Goal: Check status

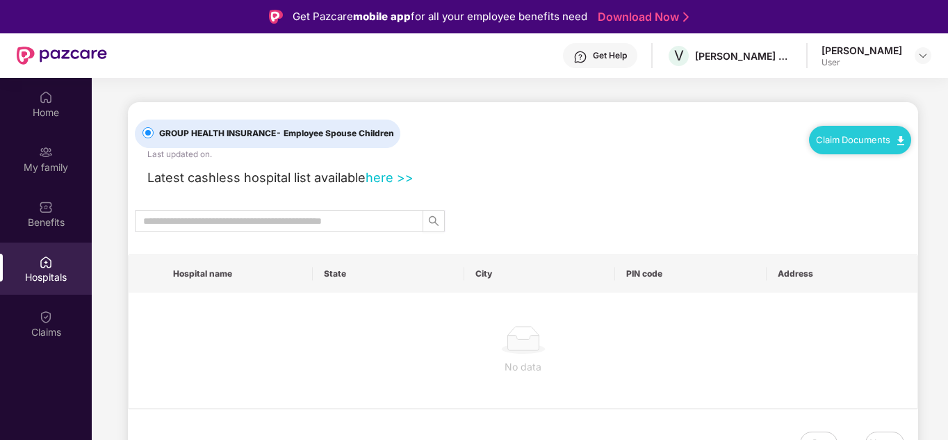
scroll to position [78, 0]
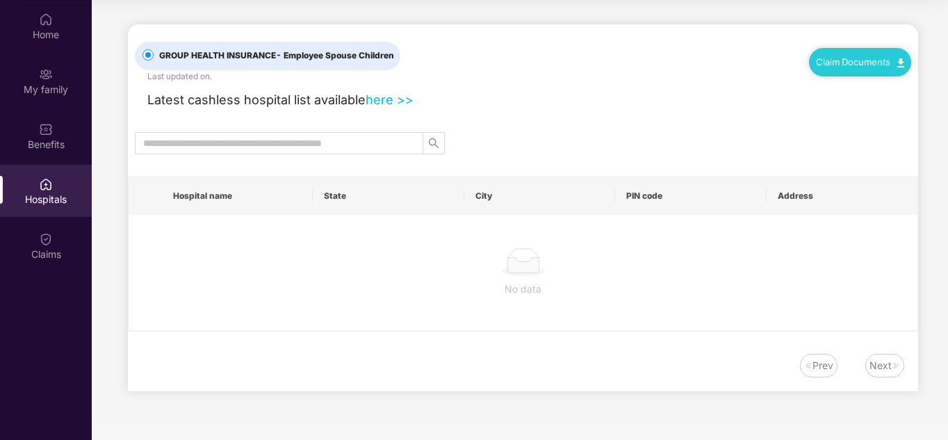
click at [49, 250] on div "Claims" at bounding box center [46, 254] width 92 height 14
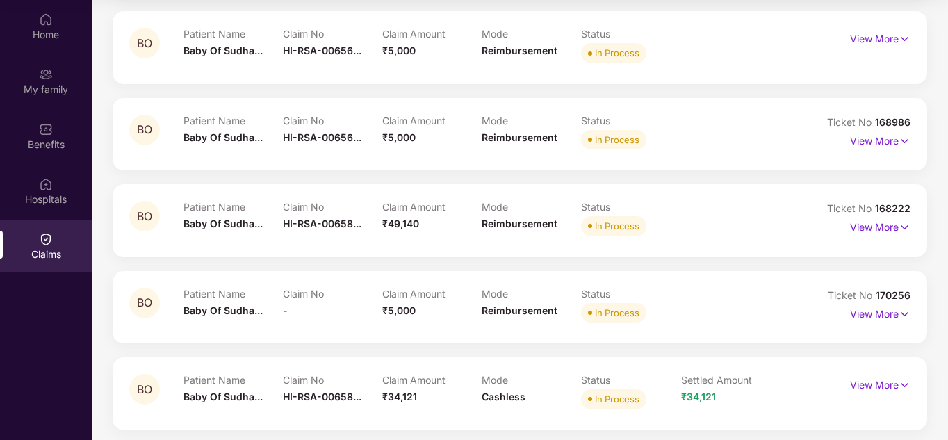
scroll to position [230, 0]
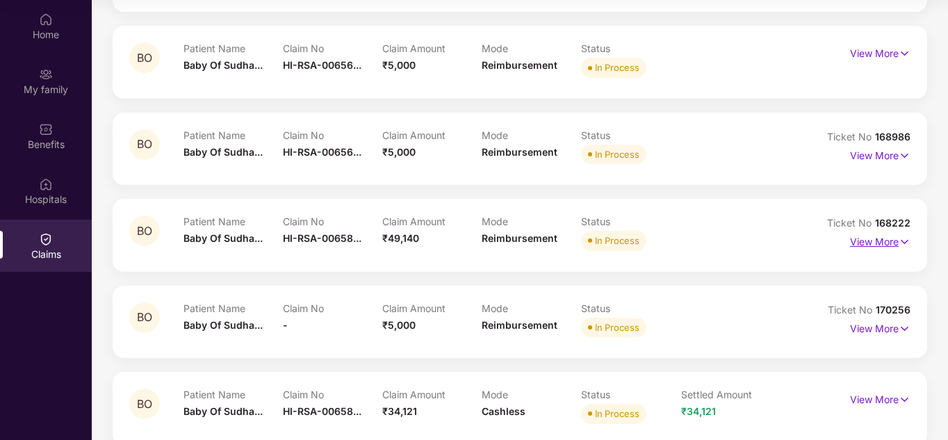
click at [885, 243] on p "View More" at bounding box center [880, 240] width 60 height 19
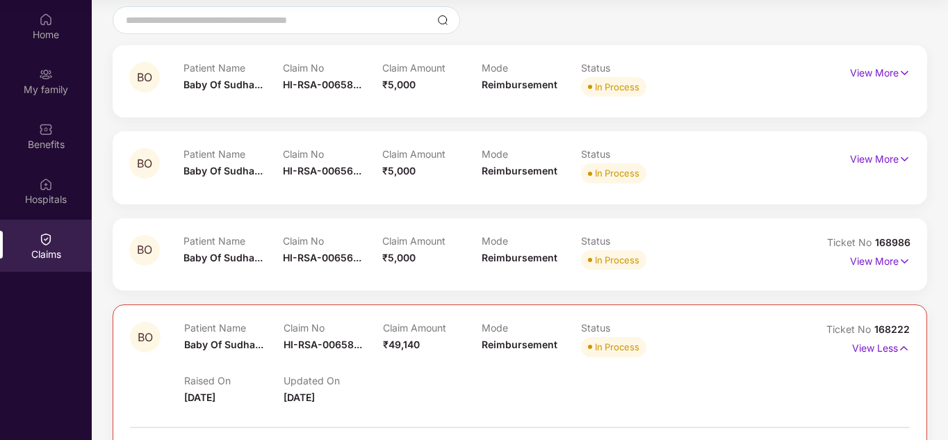
scroll to position [91, 0]
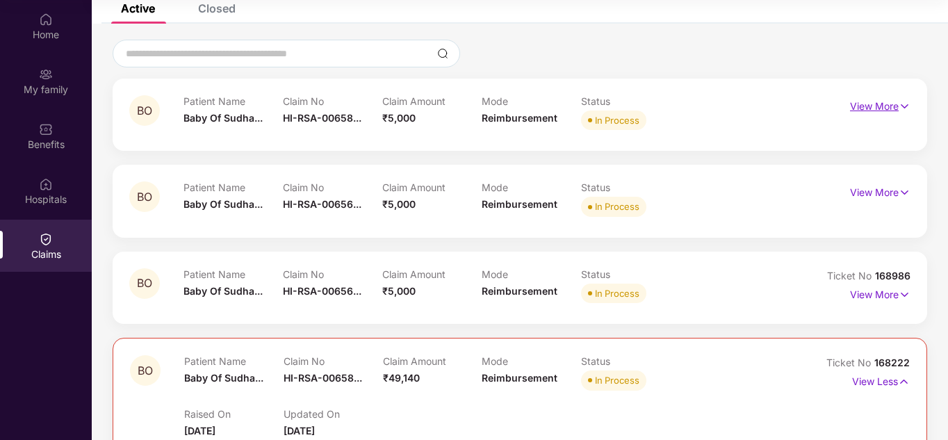
click at [895, 104] on p "View More" at bounding box center [880, 104] width 60 height 19
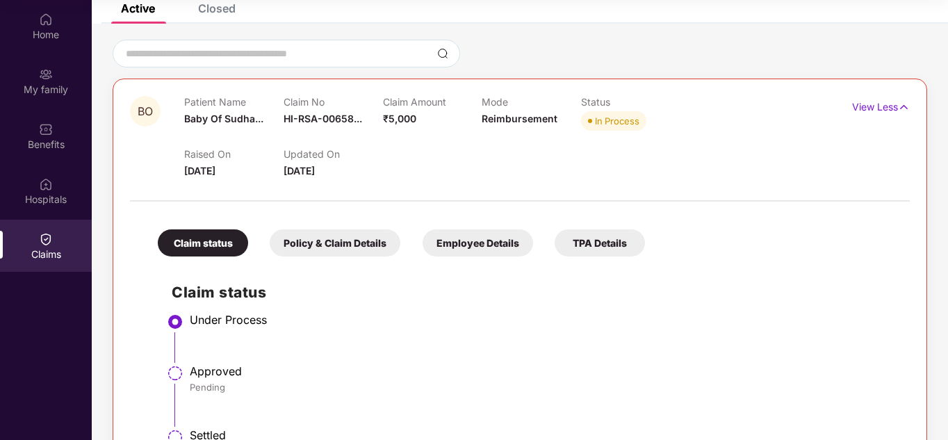
click at [339, 241] on div "Policy & Claim Details" at bounding box center [335, 242] width 131 height 27
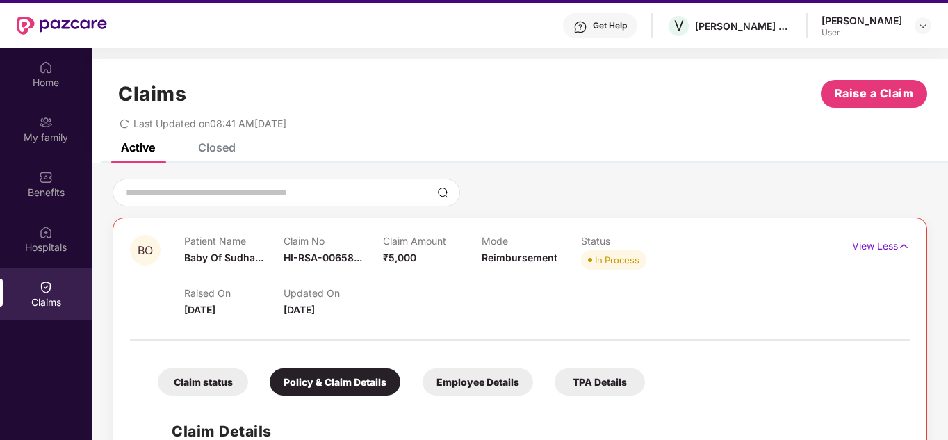
scroll to position [8, 0]
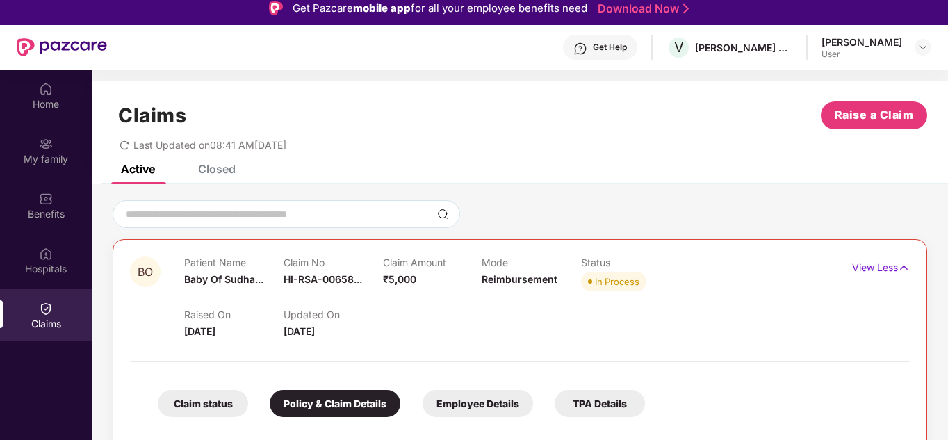
click at [230, 175] on div "Closed" at bounding box center [217, 169] width 38 height 14
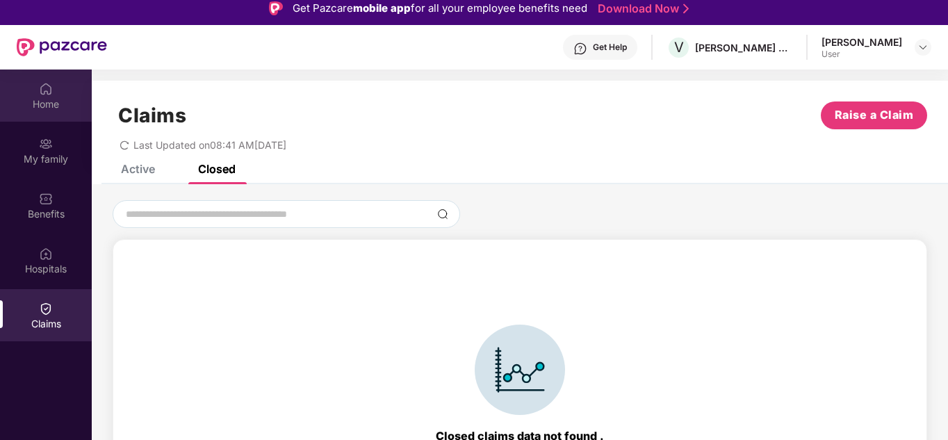
click at [42, 97] on div "Home" at bounding box center [46, 104] width 92 height 14
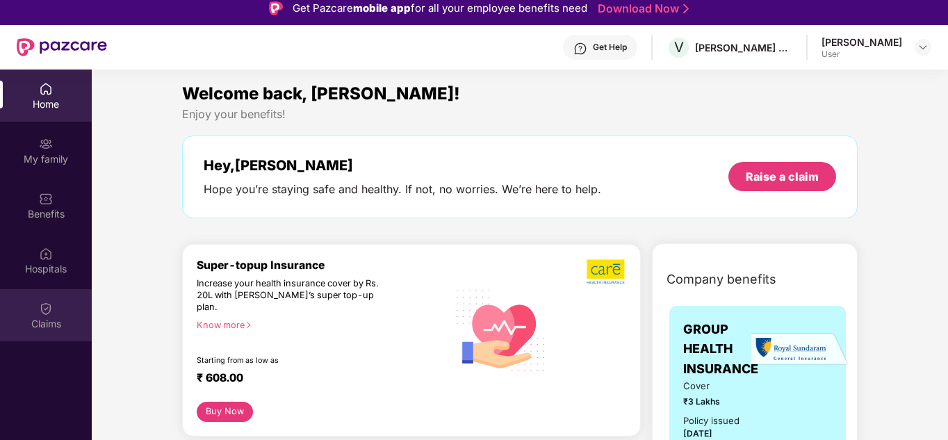
click at [39, 311] on img at bounding box center [46, 309] width 14 height 14
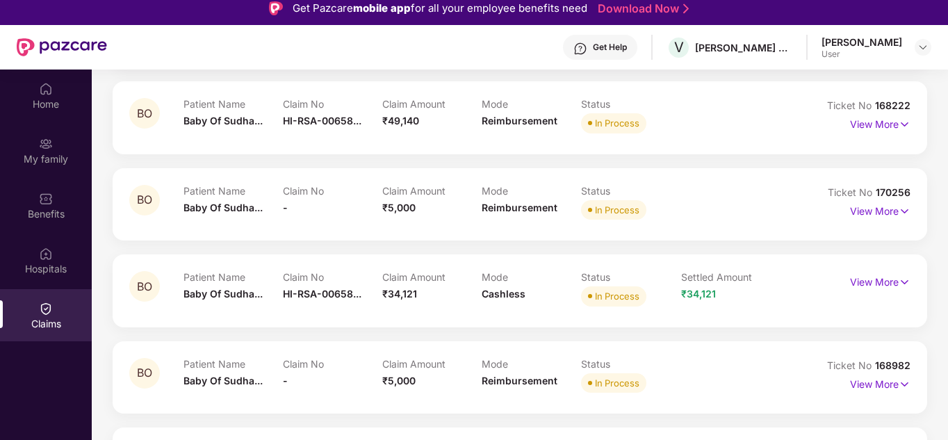
scroll to position [508, 0]
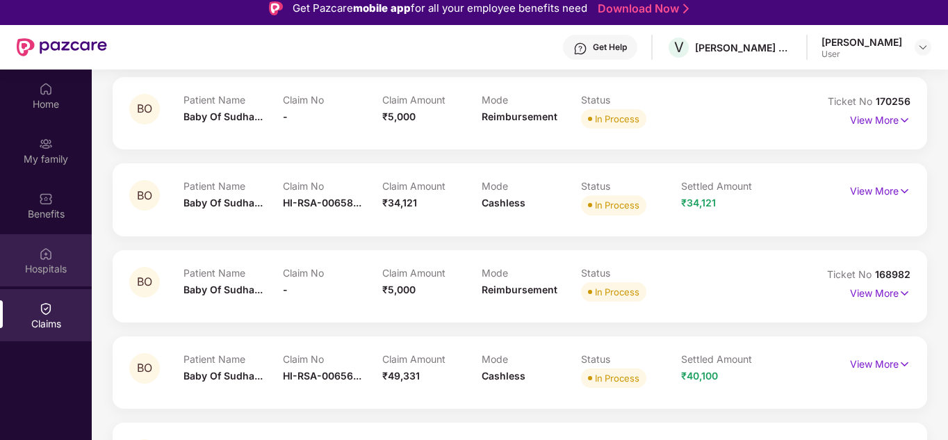
click at [65, 261] on div "Hospitals" at bounding box center [46, 268] width 92 height 14
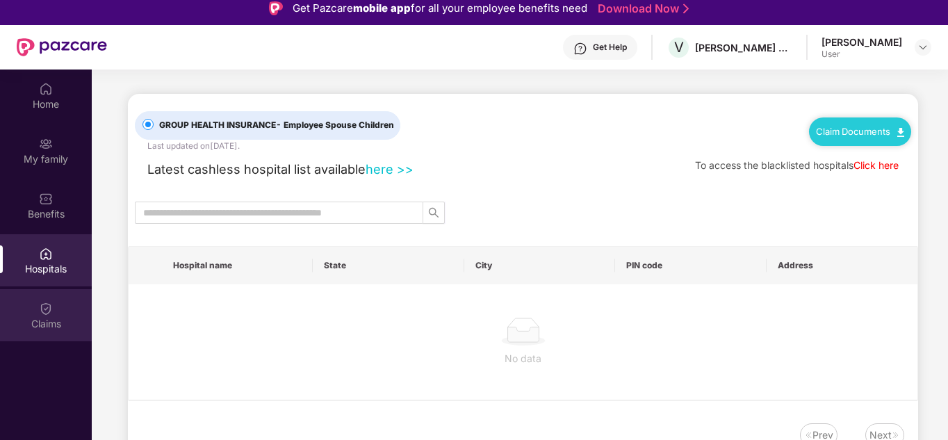
click at [57, 321] on div "Claims" at bounding box center [46, 324] width 92 height 14
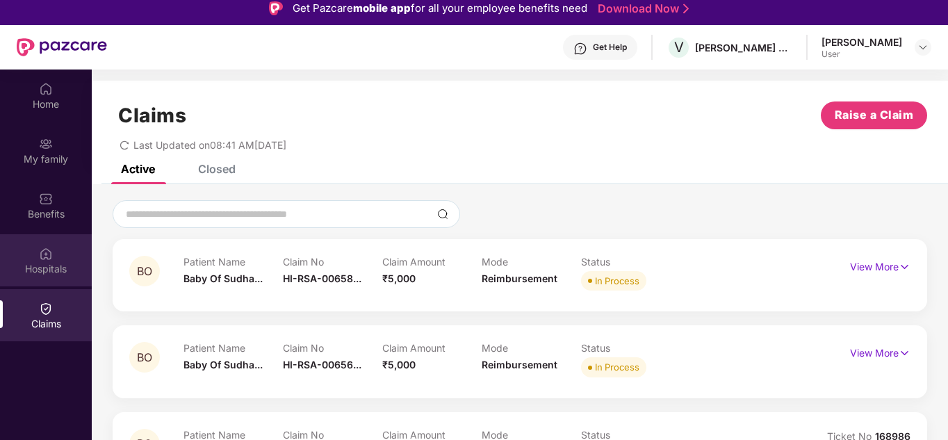
click at [39, 266] on div "Hospitals" at bounding box center [46, 269] width 92 height 14
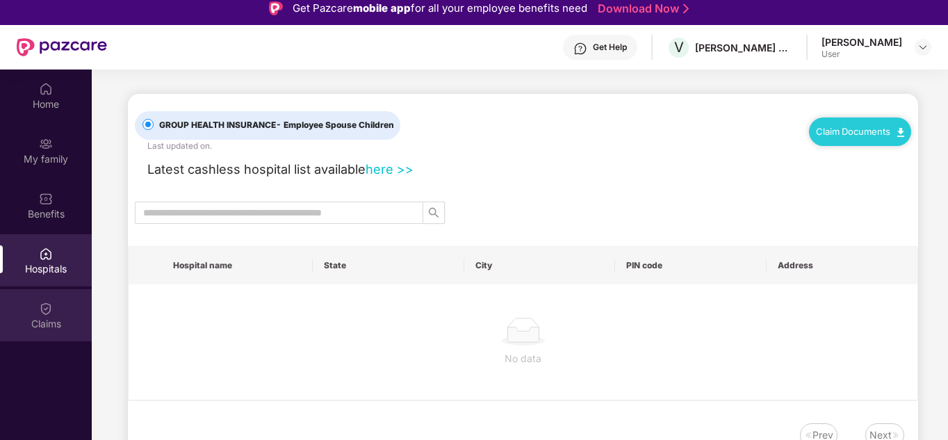
click at [44, 318] on div "Claims" at bounding box center [46, 324] width 92 height 14
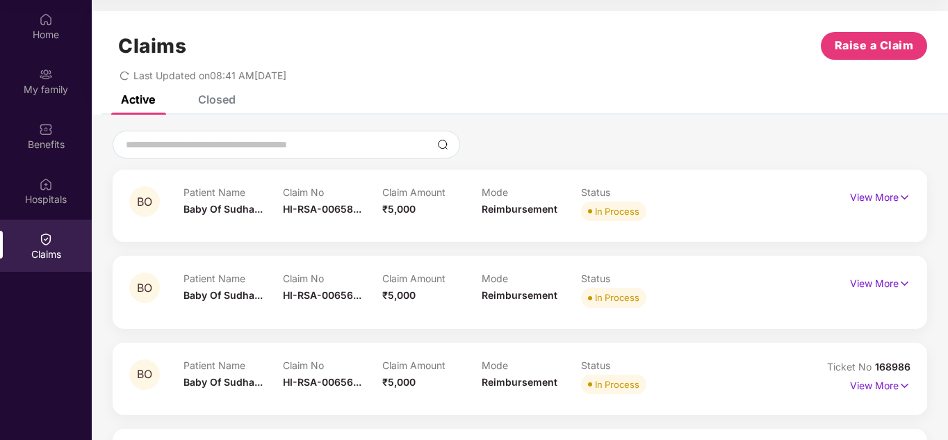
click at [213, 100] on div "Closed" at bounding box center [217, 99] width 38 height 14
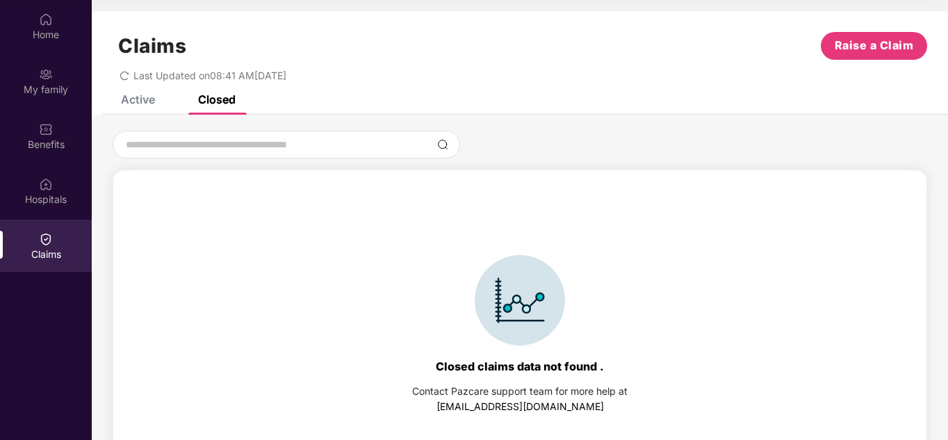
click at [218, 100] on div "Closed" at bounding box center [217, 99] width 38 height 14
click at [142, 98] on div "Active" at bounding box center [138, 99] width 34 height 14
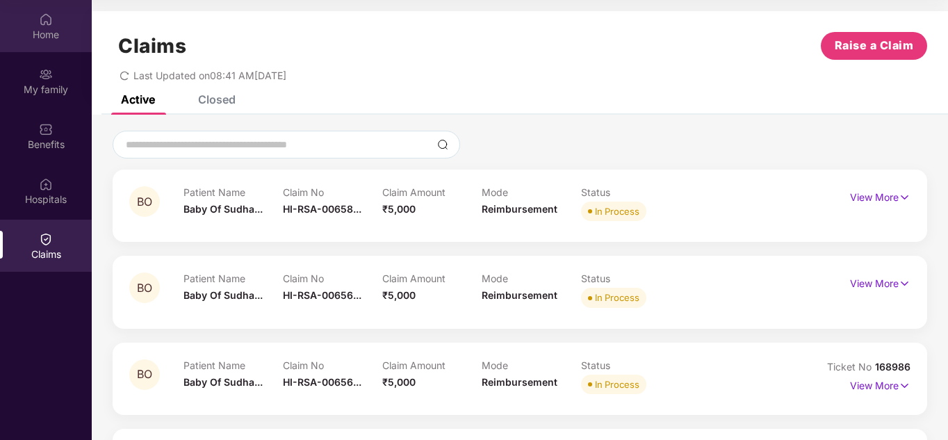
click at [49, 26] on div "Home" at bounding box center [46, 26] width 92 height 52
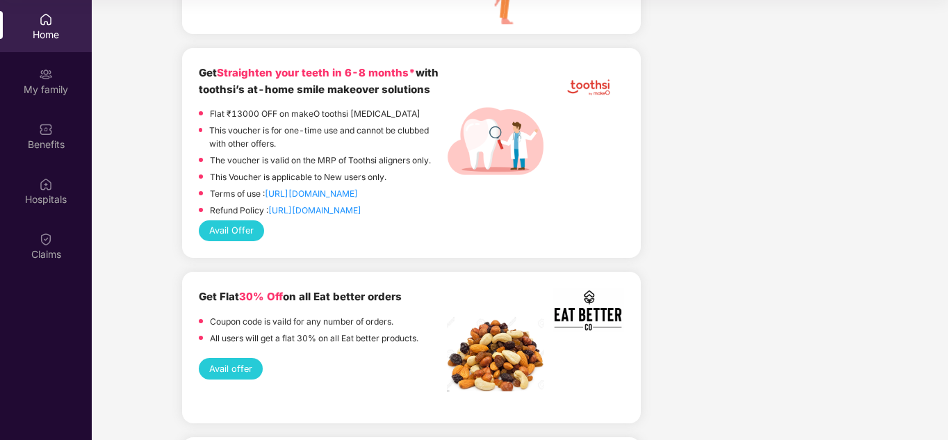
scroll to position [1807, 0]
